Goal: Task Accomplishment & Management: Manage account settings

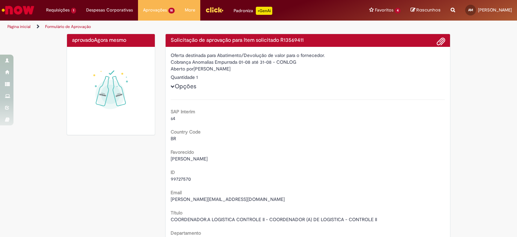
click at [331, 75] on div "Quantidade 1" at bounding box center [308, 77] width 275 height 7
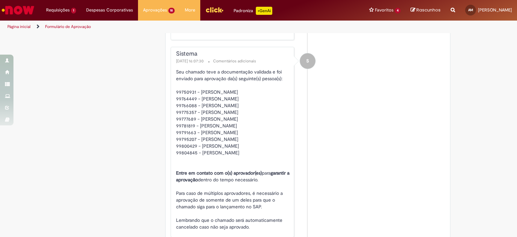
scroll to position [892, 0]
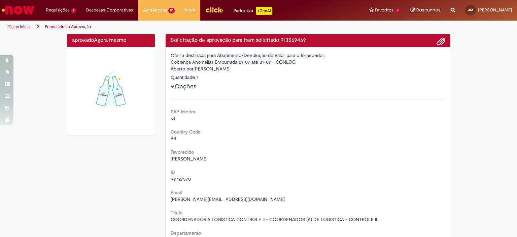
click at [257, 115] on div "s4" at bounding box center [308, 118] width 275 height 7
click at [93, 104] on img at bounding box center [111, 91] width 78 height 78
click at [94, 102] on img at bounding box center [111, 91] width 78 height 78
